Goal: Information Seeking & Learning: Learn about a topic

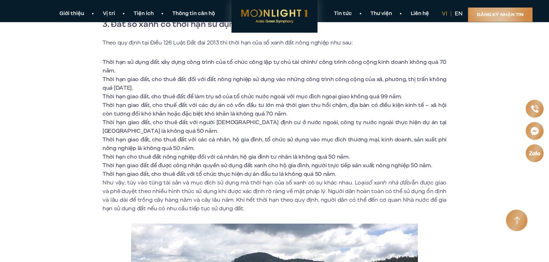
scroll to position [1315, 0]
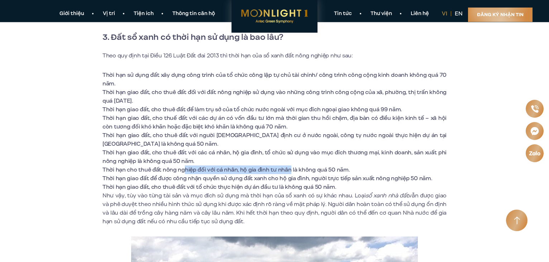
drag, startPoint x: 184, startPoint y: 168, endPoint x: 288, endPoint y: 170, distance: 104.0
click at [288, 170] on li "Thời hạn cho thuê đất nông nghiệp đối với cá nhân, hộ gia đình tư nhân là không…" at bounding box center [275, 169] width 344 height 9
click at [281, 176] on li "Thời hạn giao đất để được công nhận quyền sử dụng đất xanh cho hộ gia đình, ngư…" at bounding box center [275, 178] width 344 height 9
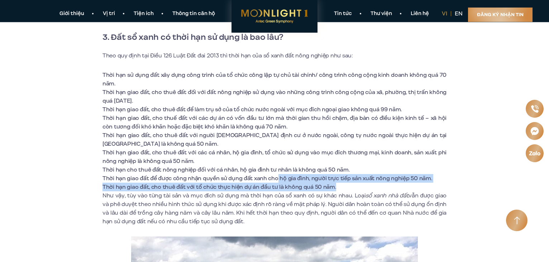
drag, startPoint x: 277, startPoint y: 176, endPoint x: 331, endPoint y: 186, distance: 54.8
click at [340, 185] on ul "Thời hạn sử dụng đất xây dựng công trình của tổ chức công lập tự chủ tài chính/…" at bounding box center [275, 131] width 344 height 120
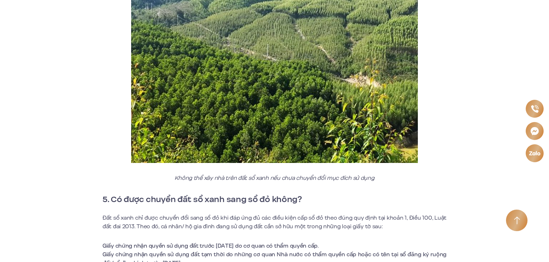
scroll to position [2104, 0]
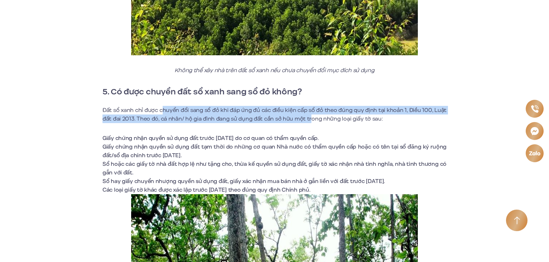
drag, startPoint x: 163, startPoint y: 110, endPoint x: 310, endPoint y: 119, distance: 146.9
click at [310, 119] on p "Đất sổ xanh chỉ được chuyển đổi sang sổ đỏ khi đáp ứng đủ các điều kiện cấp sổ …" at bounding box center [275, 114] width 344 height 17
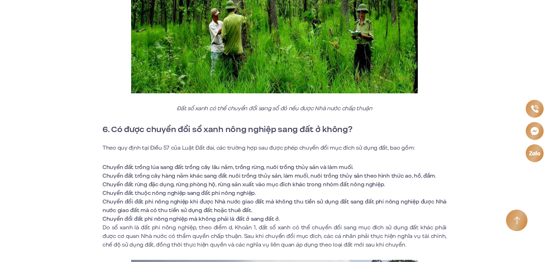
scroll to position [2427, 0]
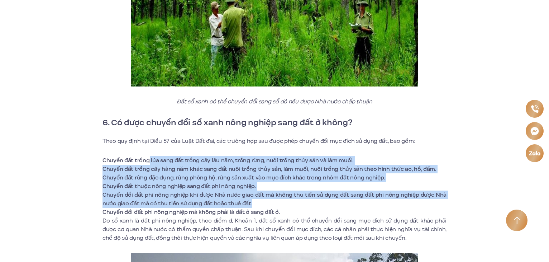
drag, startPoint x: 149, startPoint y: 156, endPoint x: 298, endPoint y: 204, distance: 156.7
click at [298, 204] on ul "Chuyển đất trồng lúa sang đất trồng cây lâu năm, trồng rừng, nuôi trồng thủy sả…" at bounding box center [275, 186] width 344 height 60
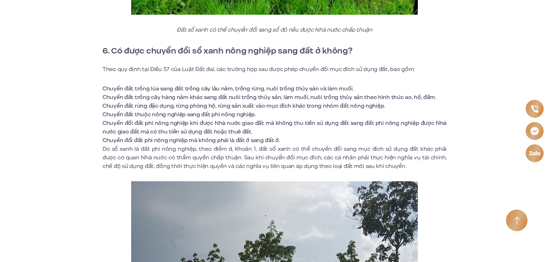
click at [275, 153] on p "Do sổ xanh là đất phi nông nghiệp, theo điểm d, Khoản 1, đất sổ xanh có thể chu…" at bounding box center [275, 158] width 344 height 26
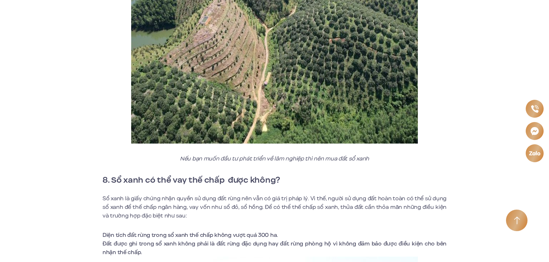
scroll to position [3180, 0]
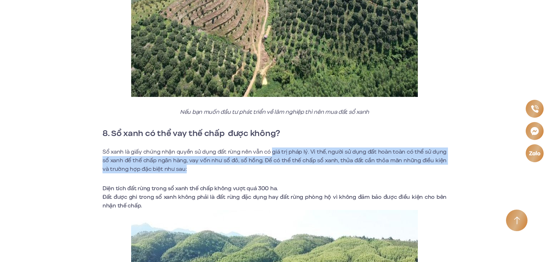
drag, startPoint x: 273, startPoint y: 148, endPoint x: 302, endPoint y: 166, distance: 34.4
click at [302, 166] on p "Sổ xanh là giấy chứng nhận quyền sử dụng đất rừng nên vẫn có giá trị pháp lý. V…" at bounding box center [275, 160] width 344 height 26
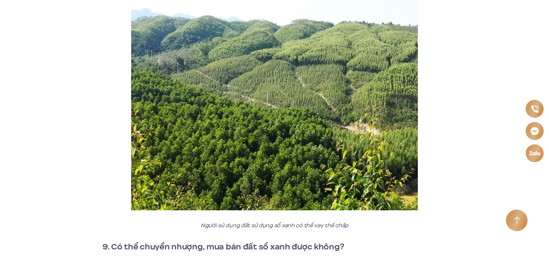
scroll to position [3395, 0]
